Goal: Transaction & Acquisition: Purchase product/service

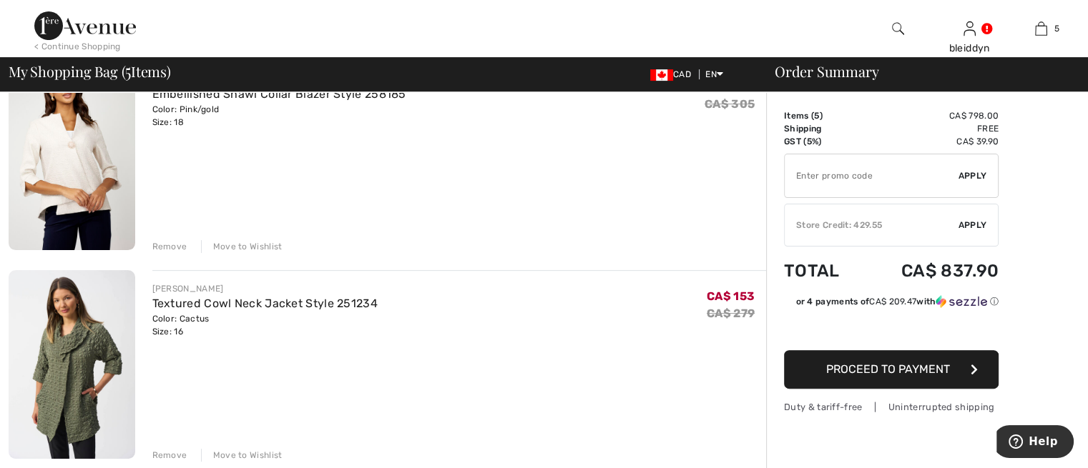
scroll to position [215, 0]
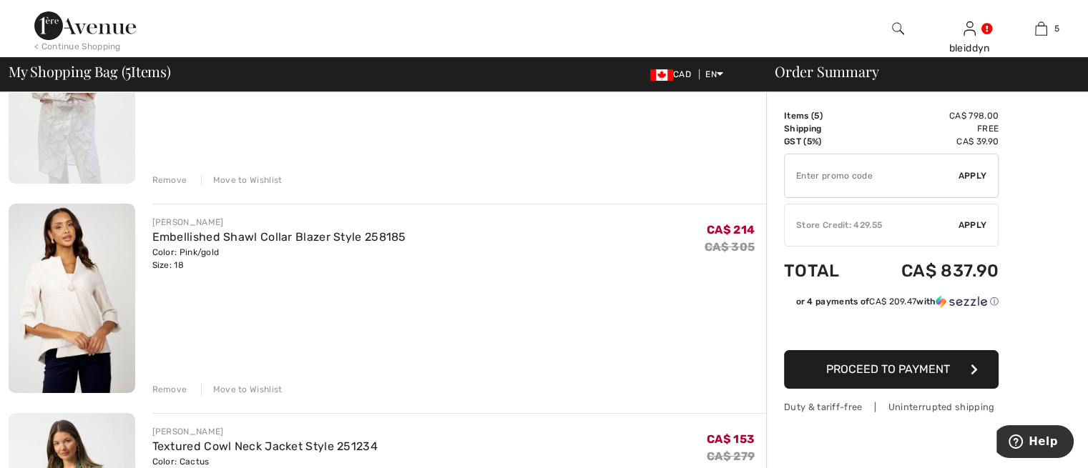
click at [60, 283] on img at bounding box center [72, 299] width 127 height 190
click at [1037, 438] on span "Help" at bounding box center [1043, 442] width 29 height 13
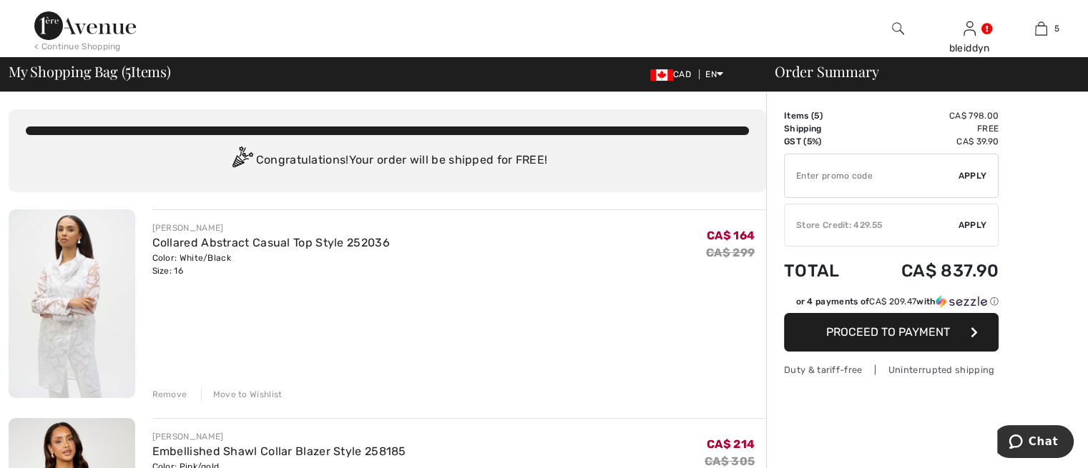
scroll to position [358, 0]
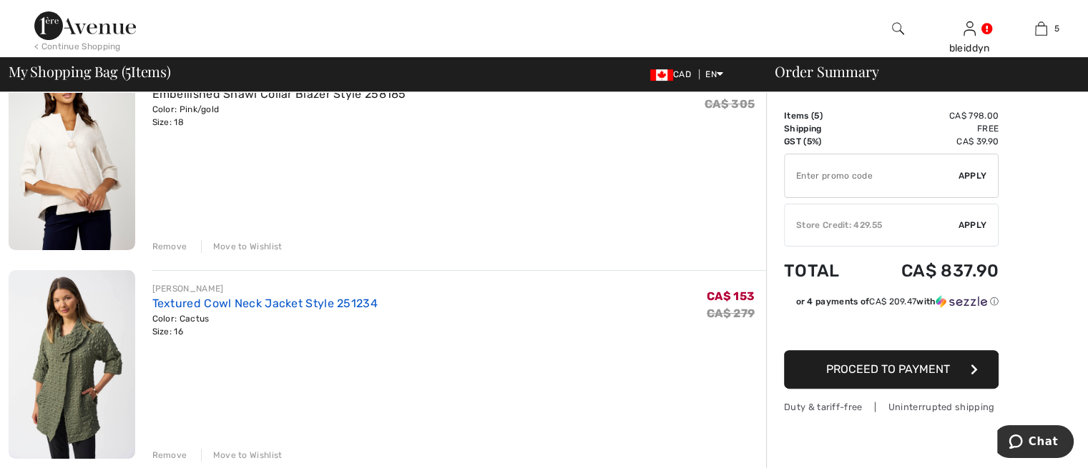
click at [199, 298] on link "Textured Cowl Neck Jacket Style 251234" at bounding box center [264, 304] width 225 height 14
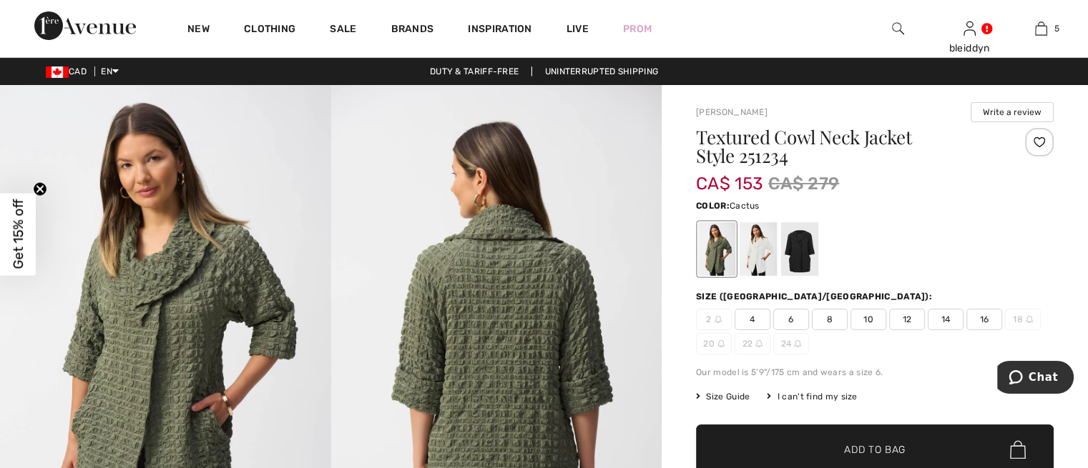
click at [978, 315] on span "16" at bounding box center [984, 319] width 36 height 21
click at [846, 444] on span "Add to Bag" at bounding box center [875, 450] width 62 height 15
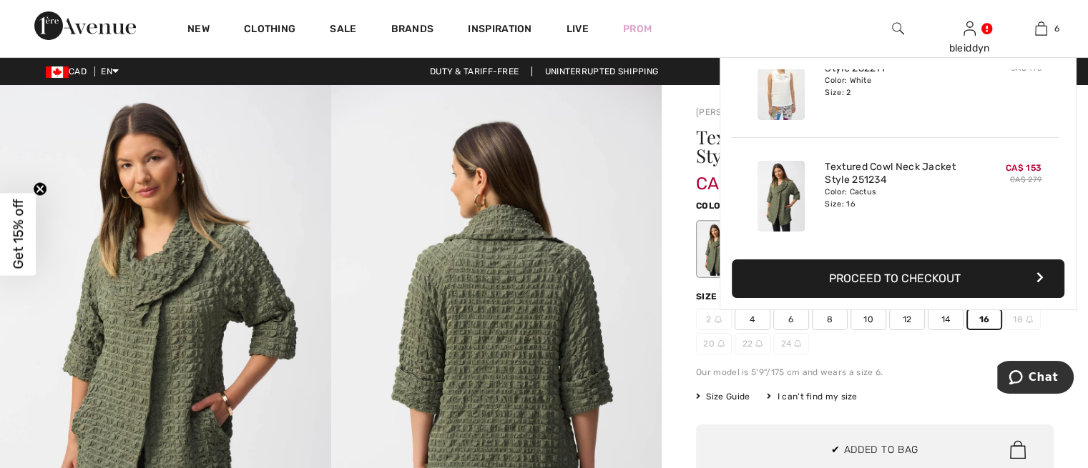
scroll to position [489, 0]
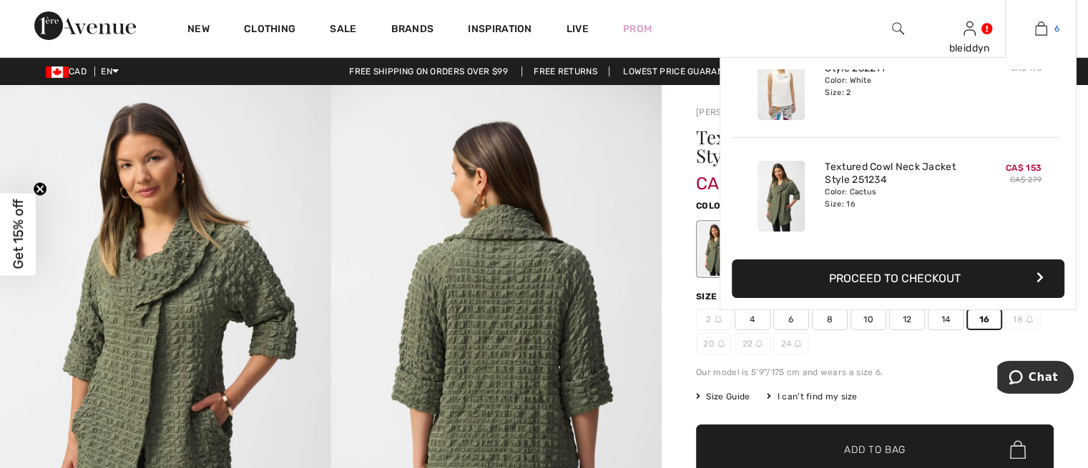
click at [1039, 23] on img at bounding box center [1041, 28] width 12 height 17
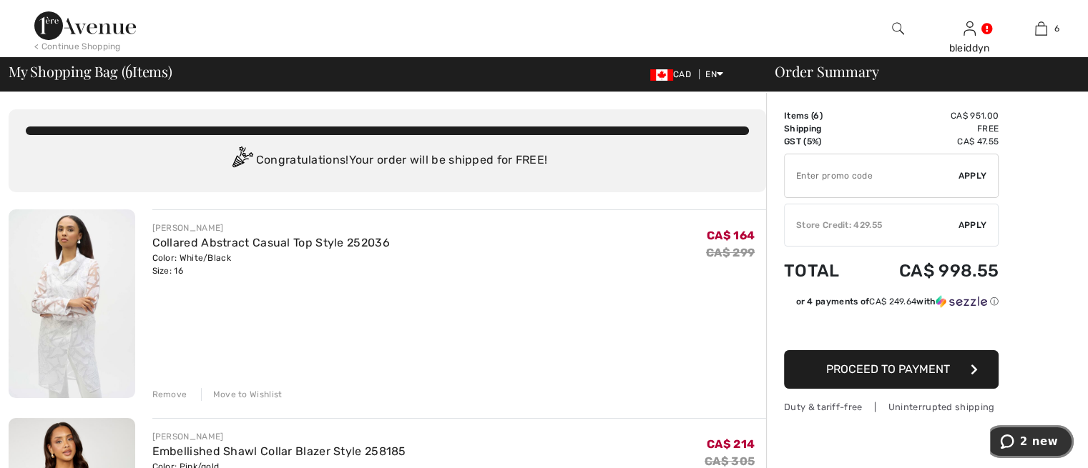
click at [1034, 440] on span "2 new" at bounding box center [1039, 442] width 38 height 13
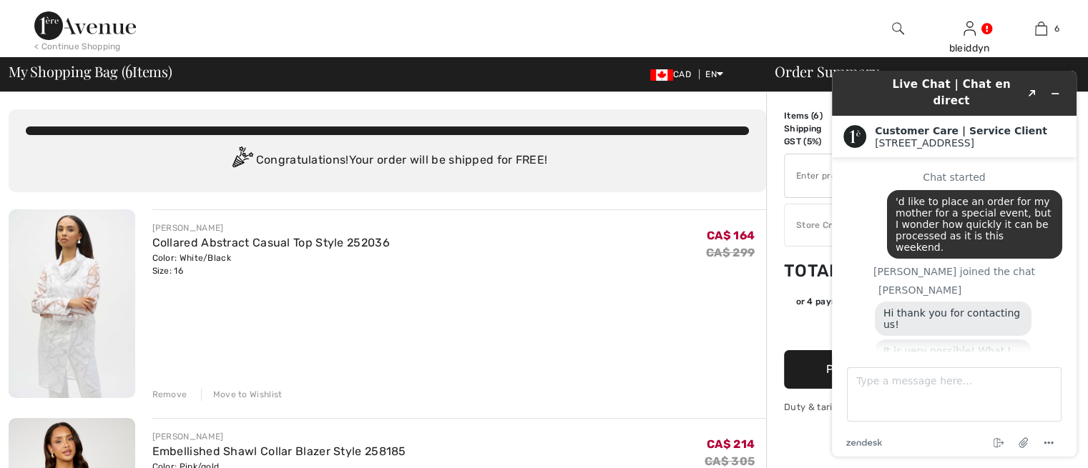
scroll to position [348, 0]
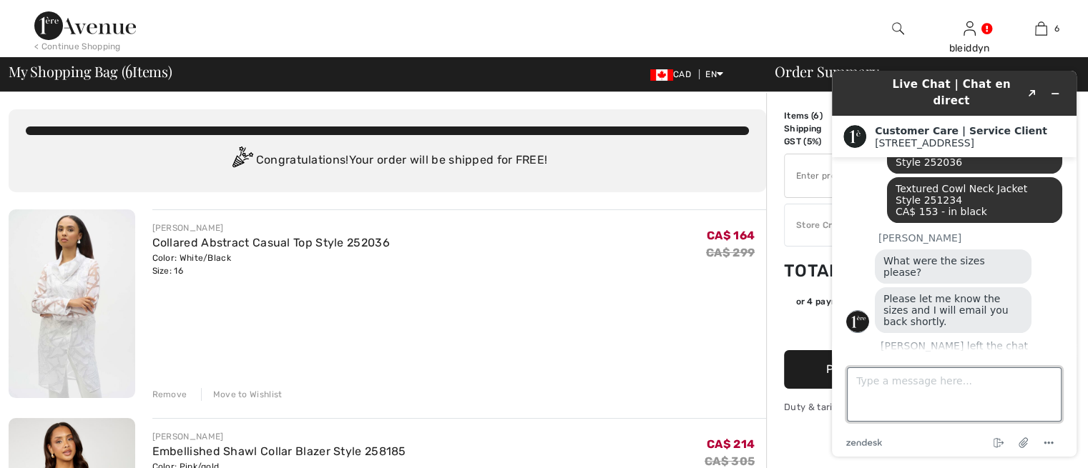
click at [902, 381] on textarea "Type a message here..." at bounding box center [954, 395] width 215 height 54
type textarea "oh shoot - sorry sizes 16 or 18 what ever you have"
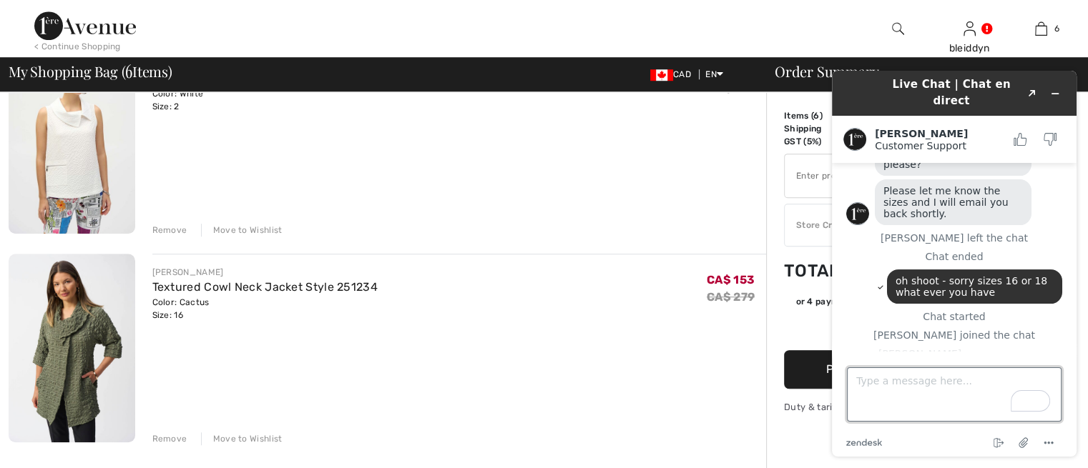
scroll to position [1073, 0]
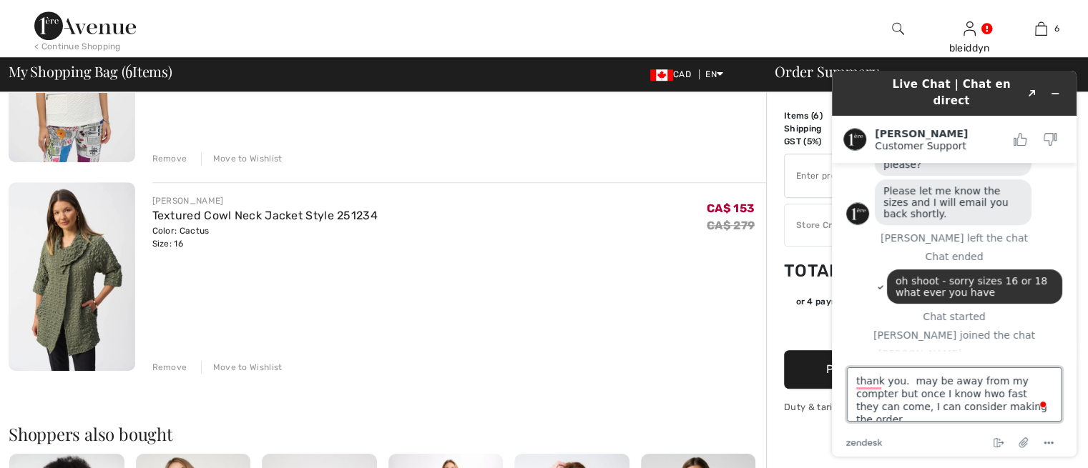
type textarea "thank you. may be away from my compter but once I know hwo fast they can come, …"
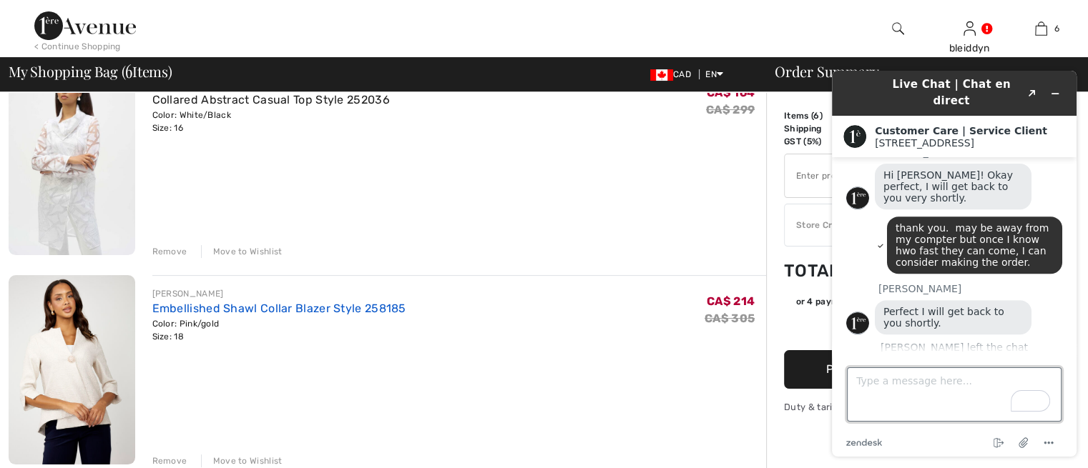
scroll to position [0, 0]
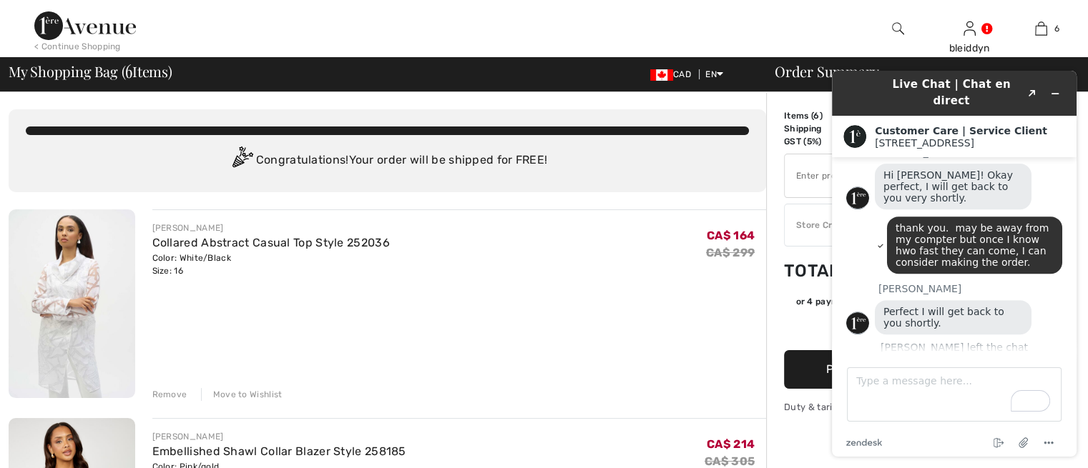
click at [57, 273] on img at bounding box center [72, 304] width 127 height 189
